Goal: Navigation & Orientation: Find specific page/section

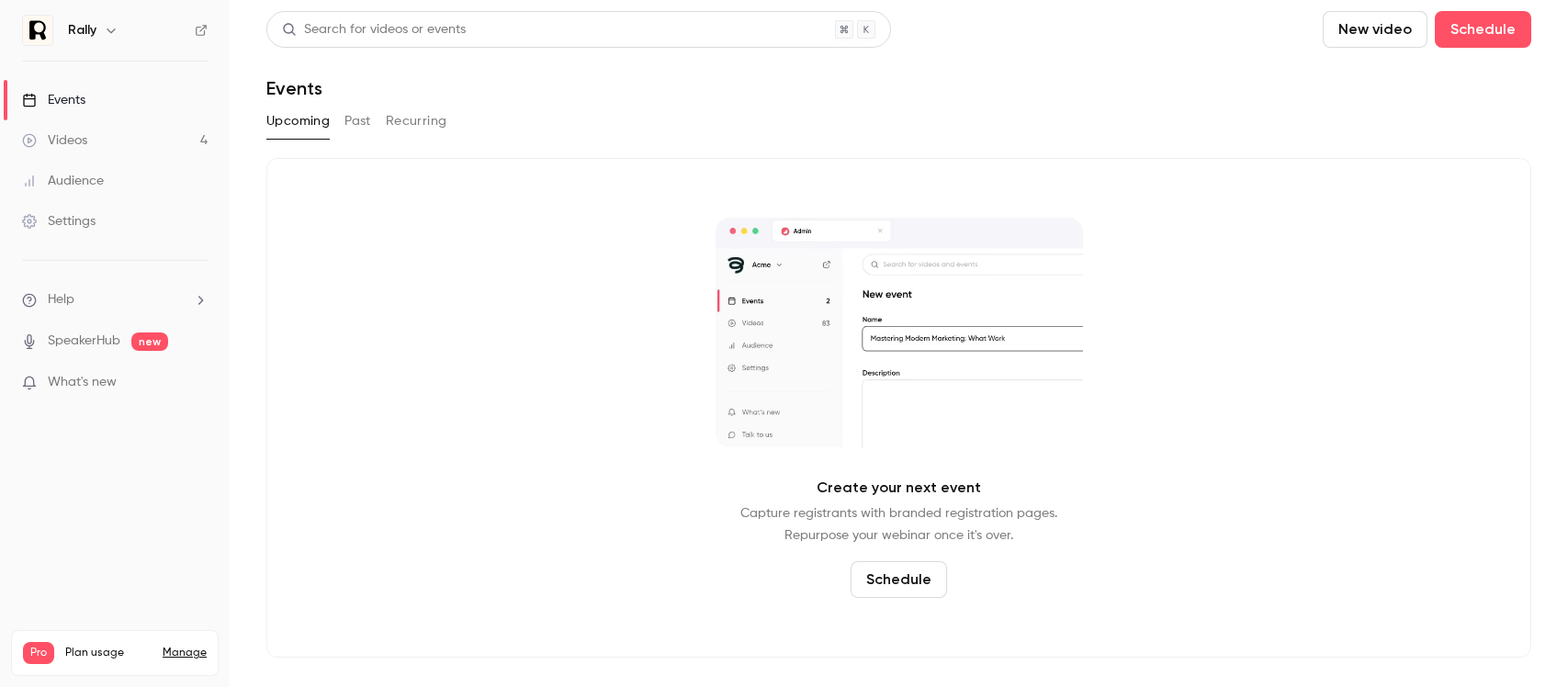
click at [124, 34] on div "Rally" at bounding box center [124, 30] width 112 height 22
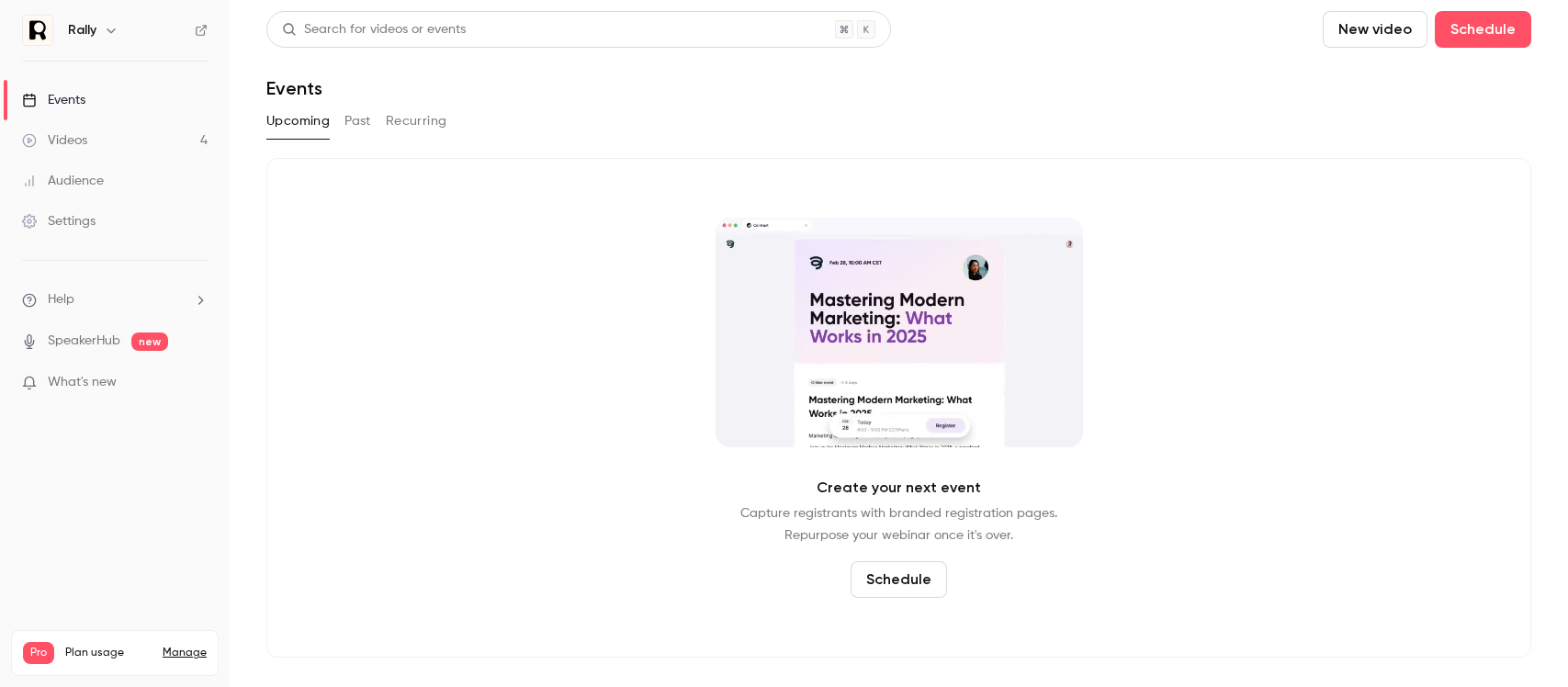
click at [107, 30] on icon "button" at bounding box center [111, 30] width 15 height 15
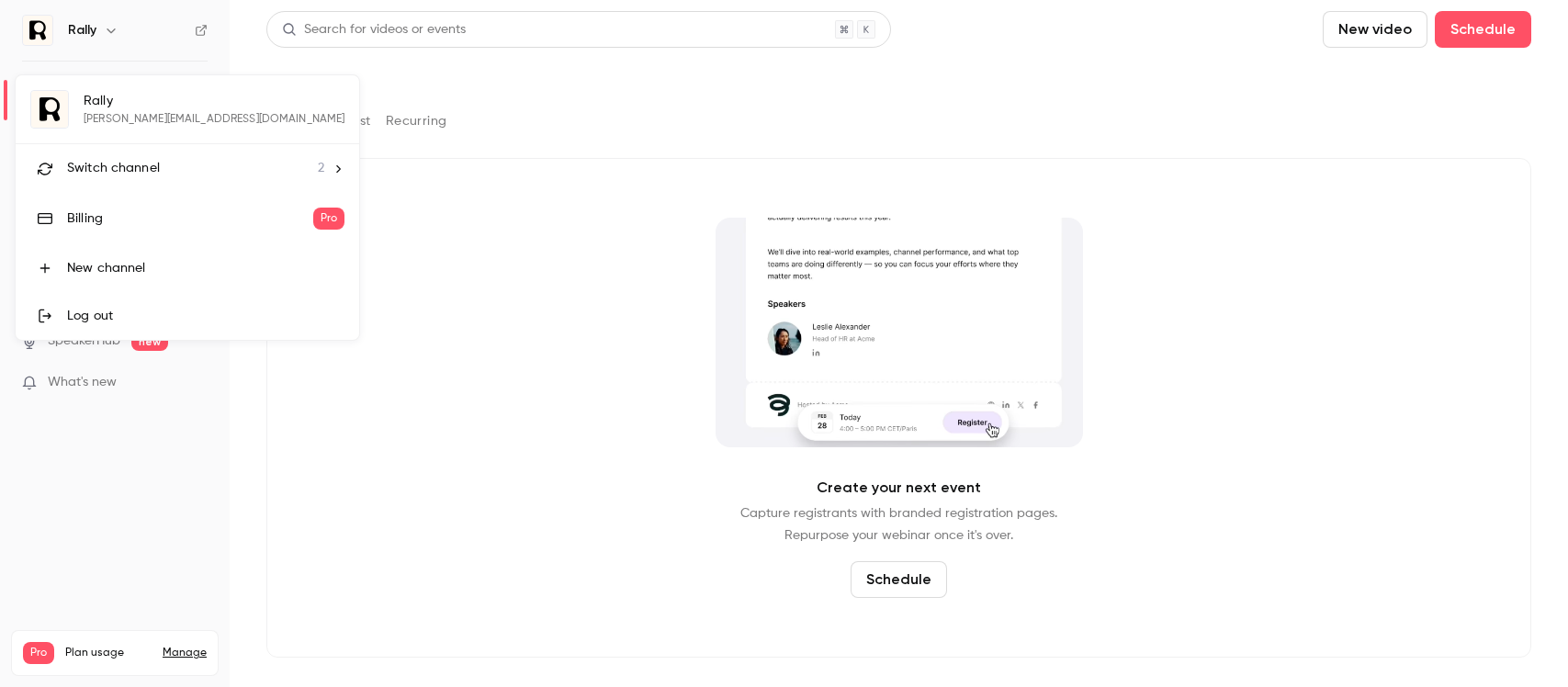
click at [118, 165] on span "Switch channel" at bounding box center [113, 168] width 93 height 19
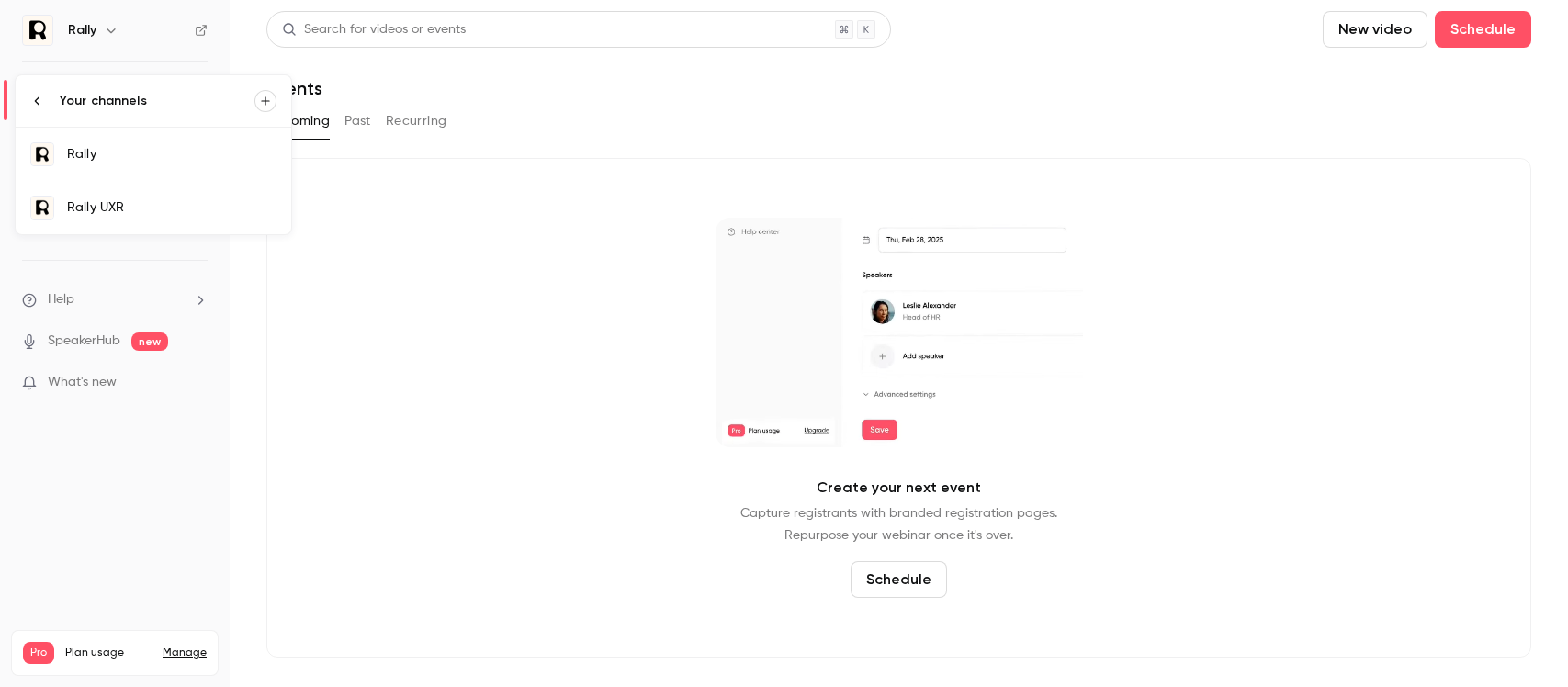
click at [147, 215] on div "Rally UXR" at bounding box center [172, 207] width 210 height 18
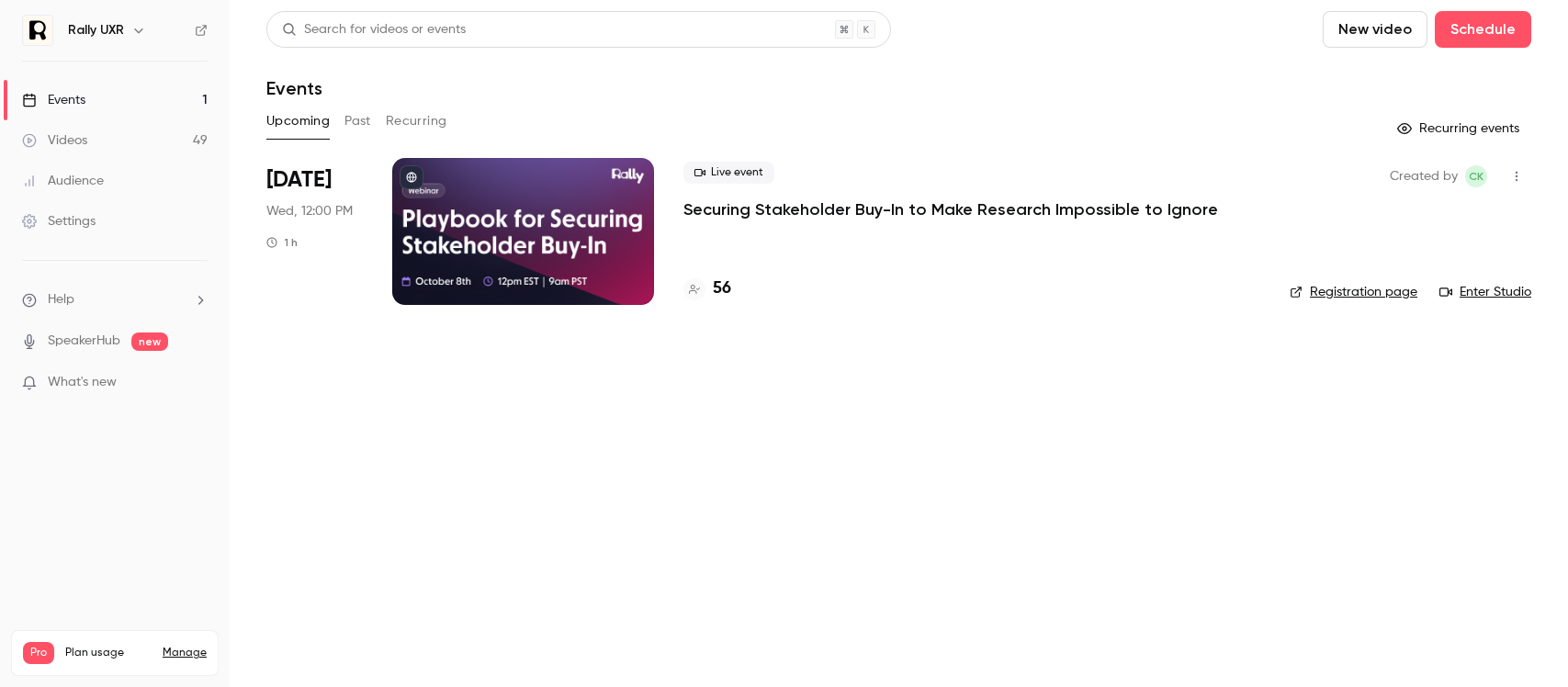
click at [1568, 235] on main "Search for videos or events New video Schedule Events Upcoming Past Recurring R…" at bounding box center [899, 343] width 1339 height 687
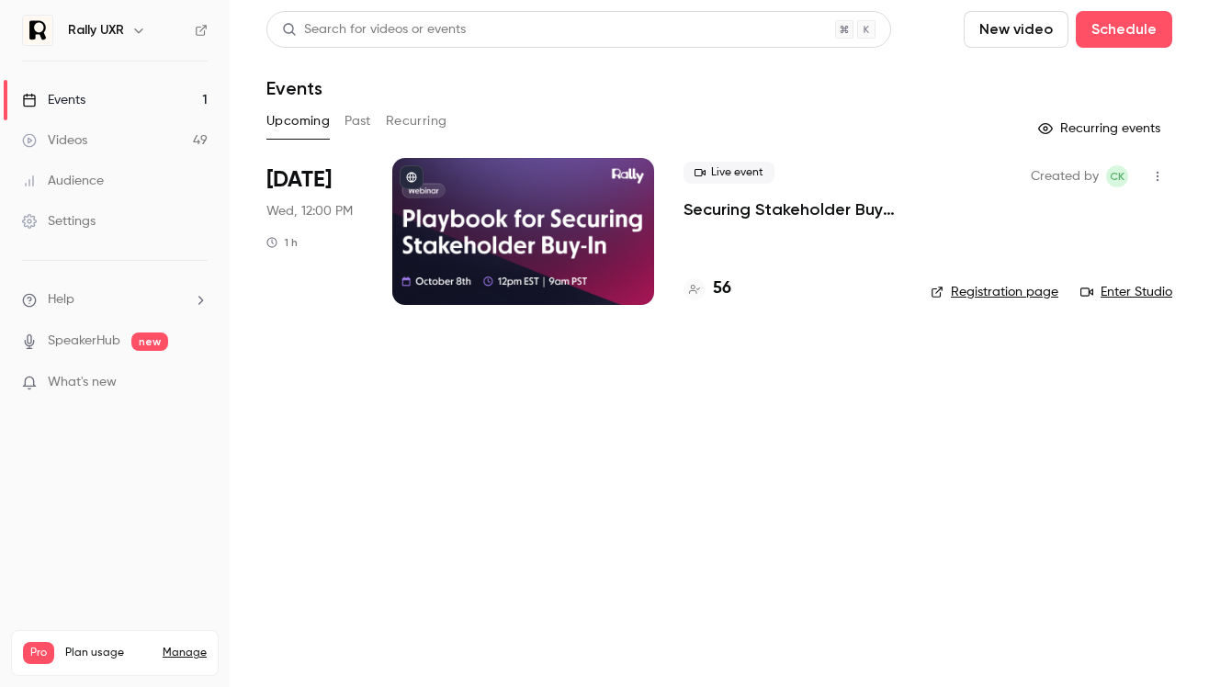
drag, startPoint x: 1048, startPoint y: 340, endPoint x: 870, endPoint y: 330, distance: 177.6
click at [1046, 343] on main "Search for videos or events New video Schedule Events Upcoming Past Recurring R…" at bounding box center [720, 343] width 980 height 687
